Goal: Check status: Check status

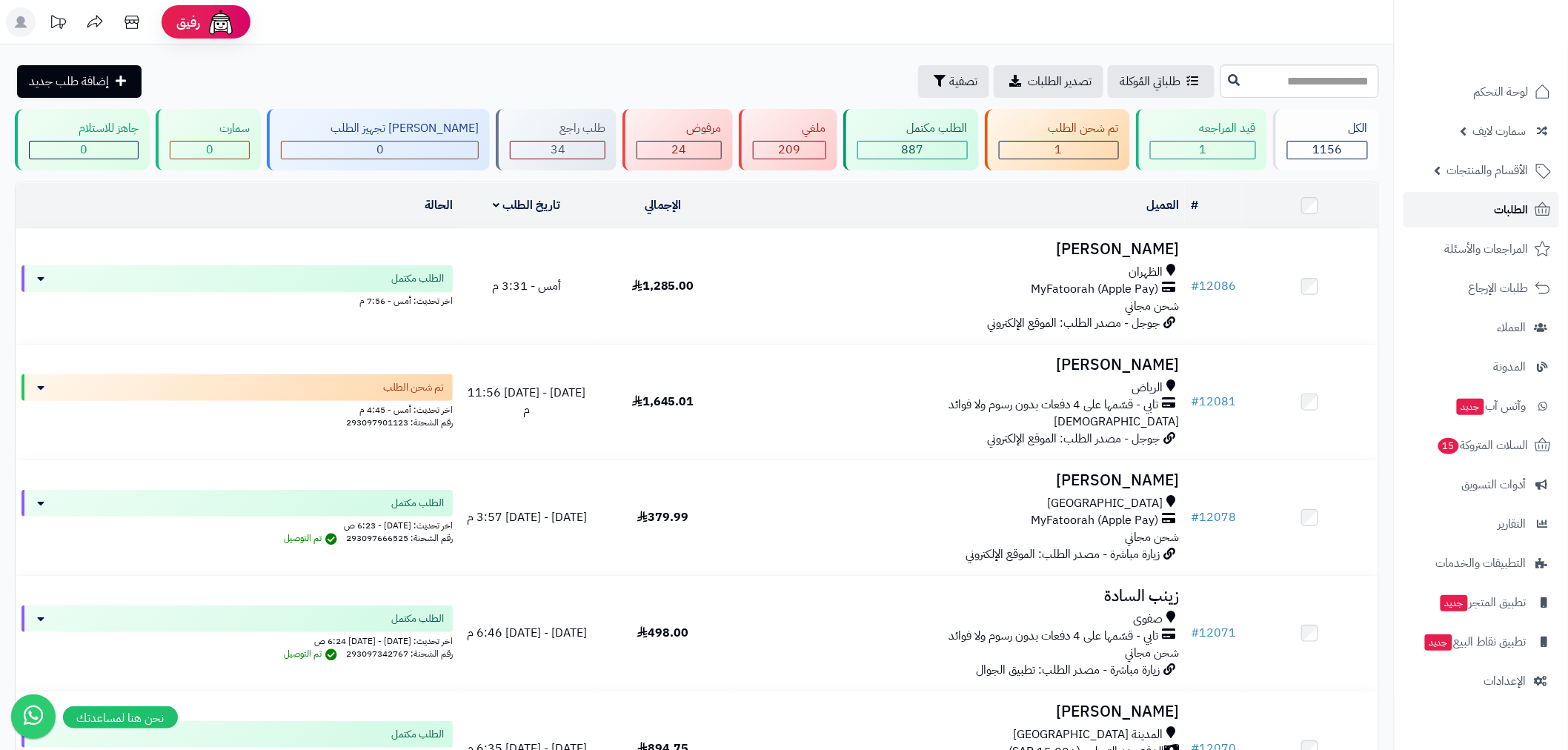
click at [1480, 203] on link "الطلبات" at bounding box center [1481, 210] width 156 height 36
click at [1506, 217] on span "الطلبات" at bounding box center [1511, 210] width 34 height 21
click at [1493, 217] on link "الطلبات" at bounding box center [1481, 210] width 156 height 36
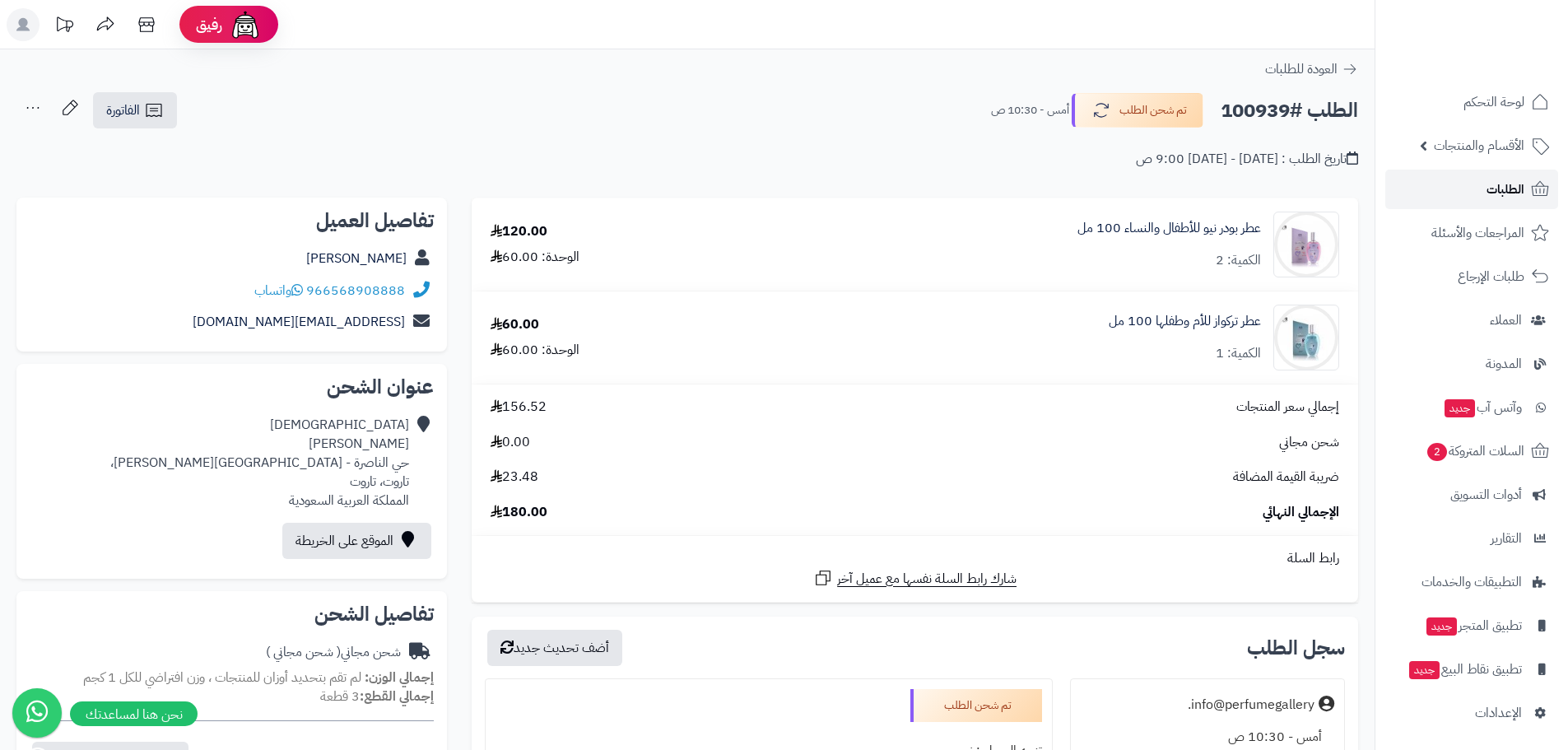
click at [1492, 191] on span "الطلبات" at bounding box center [1506, 189] width 38 height 23
